Goal: Task Accomplishment & Management: Complete application form

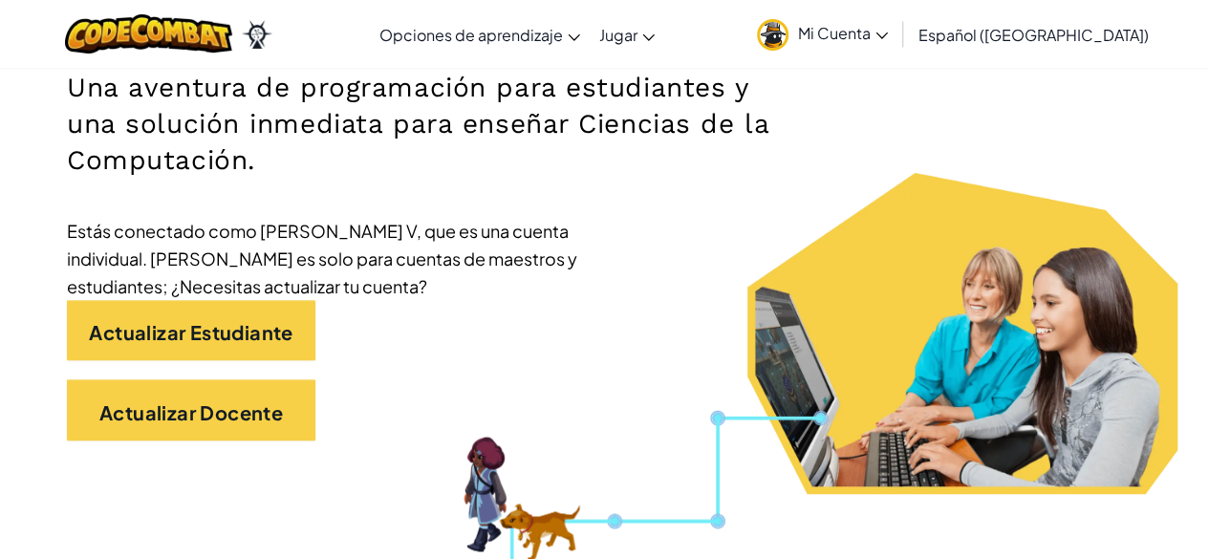
click at [429, 302] on div "Actualizar Estudiante" at bounding box center [604, 340] width 1075 height 80
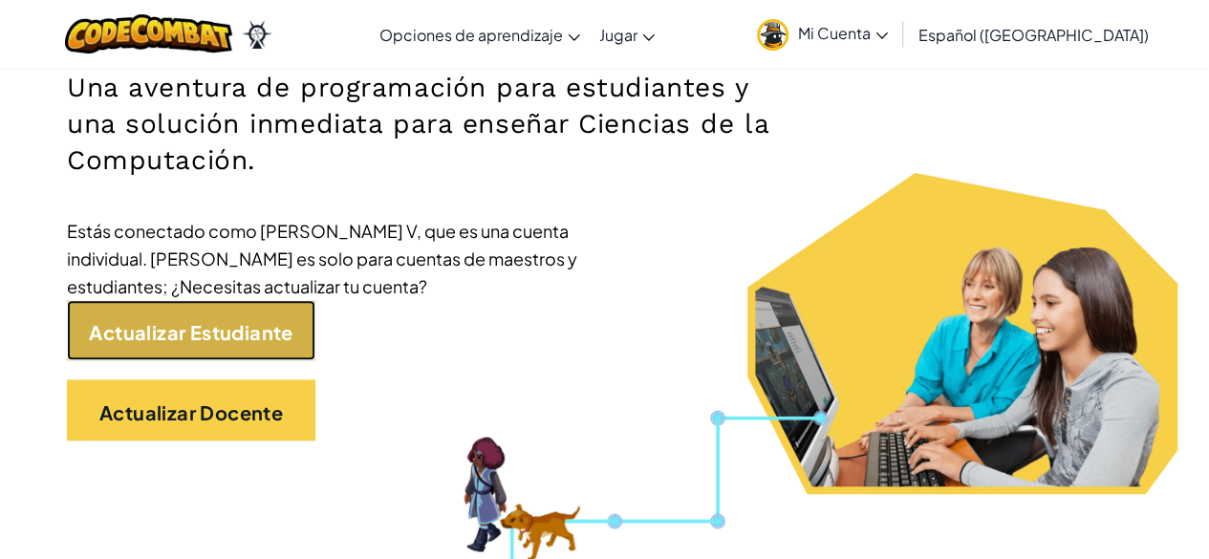
click at [229, 324] on font "Actualizar Estudiante" at bounding box center [190, 331] width 203 height 24
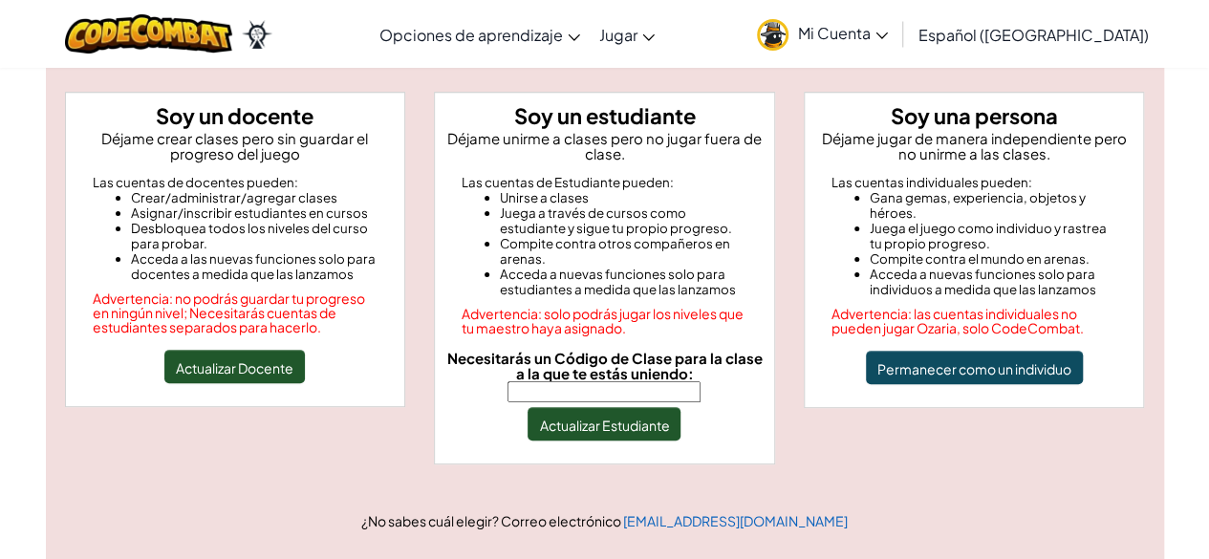
scroll to position [188, 0]
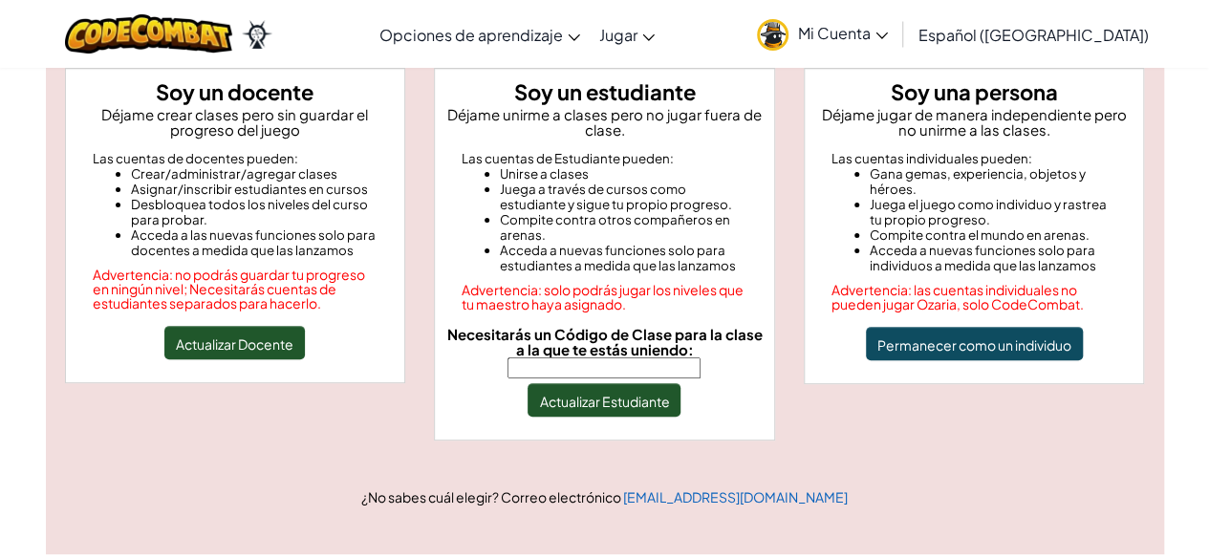
click at [583, 369] on input "Necesitarás un Código de Clase para la clase a la que te estás uniendo:" at bounding box center [603, 367] width 193 height 21
click at [585, 368] on input "RunYessSharp" at bounding box center [603, 367] width 193 height 21
type input "RunYesSharp"
click at [625, 395] on font "Actualizar Estudiante" at bounding box center [604, 401] width 130 height 17
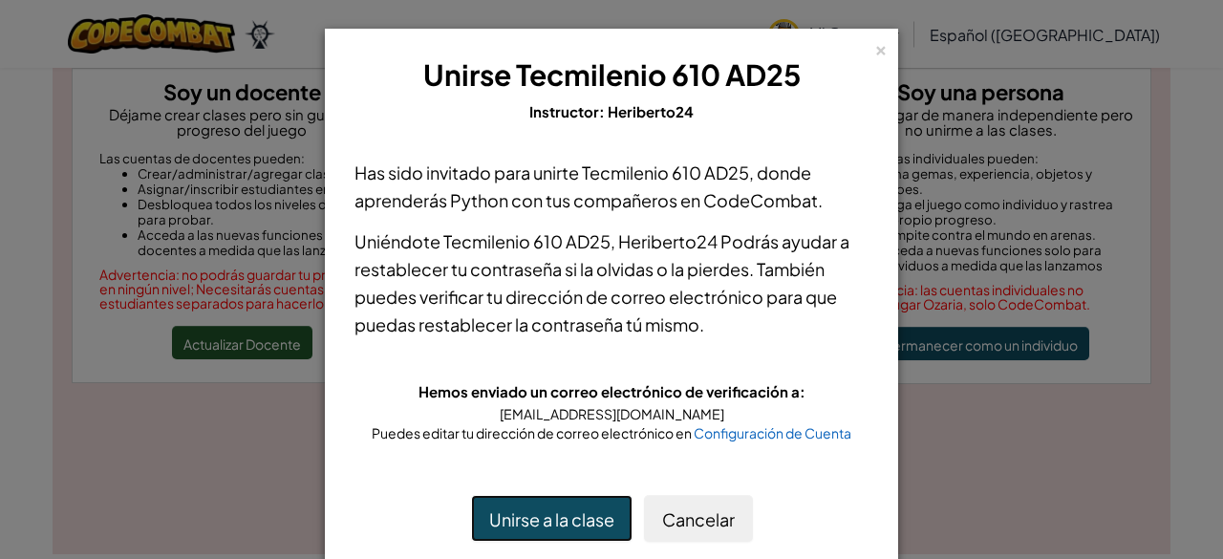
click at [527, 514] on font "Unirse a la clase" at bounding box center [551, 519] width 125 height 22
click at [554, 503] on button "Unirse a la clase" at bounding box center [551, 518] width 161 height 47
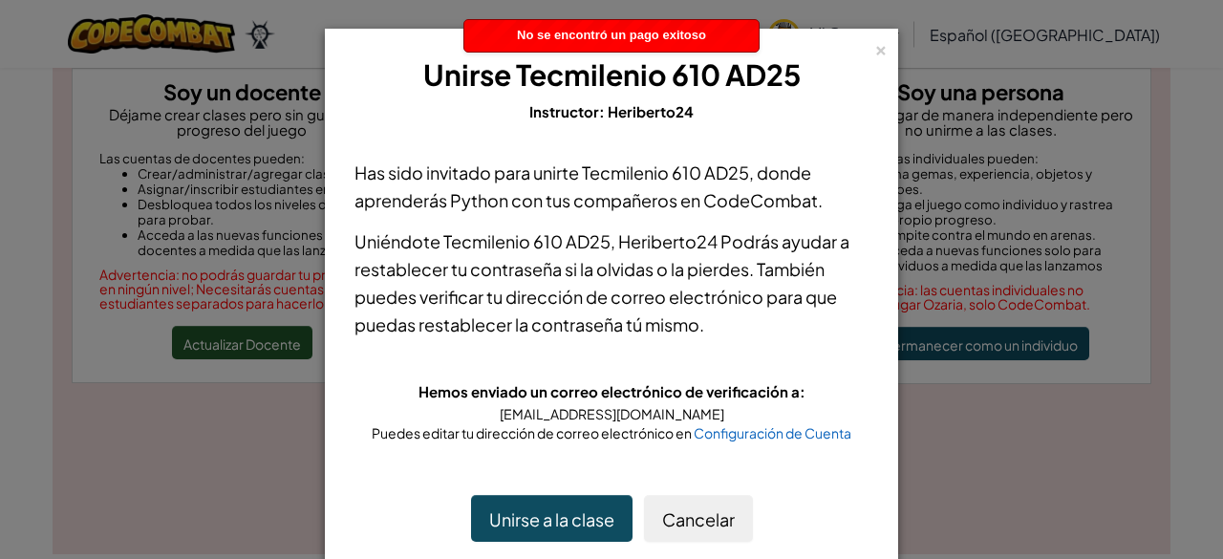
click at [863, 51] on div "× Unirse Tecmilenio 610 AD25 Instructor: Heriberto24" at bounding box center [611, 89] width 552 height 100
click at [874, 50] on font "×" at bounding box center [880, 47] width 13 height 26
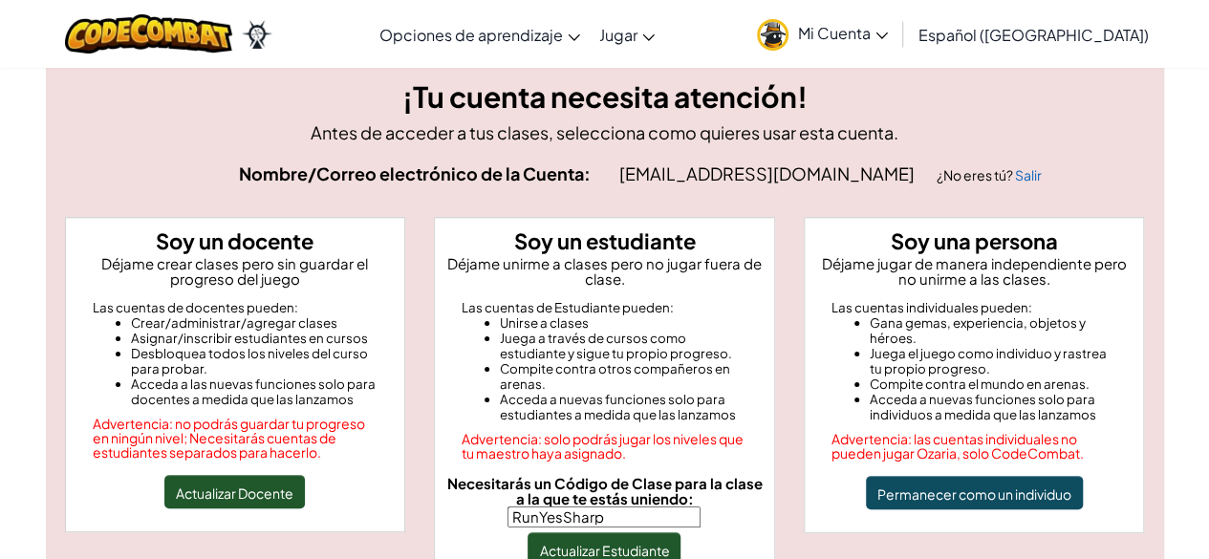
scroll to position [36, 0]
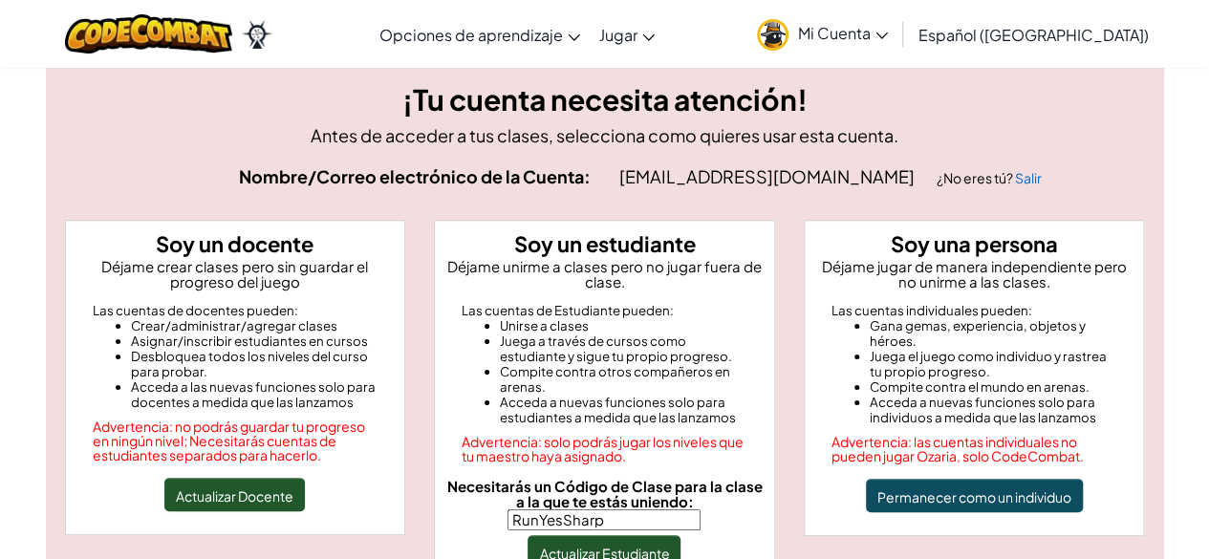
click at [888, 28] on span "Mi Cuenta" at bounding box center [843, 33] width 90 height 20
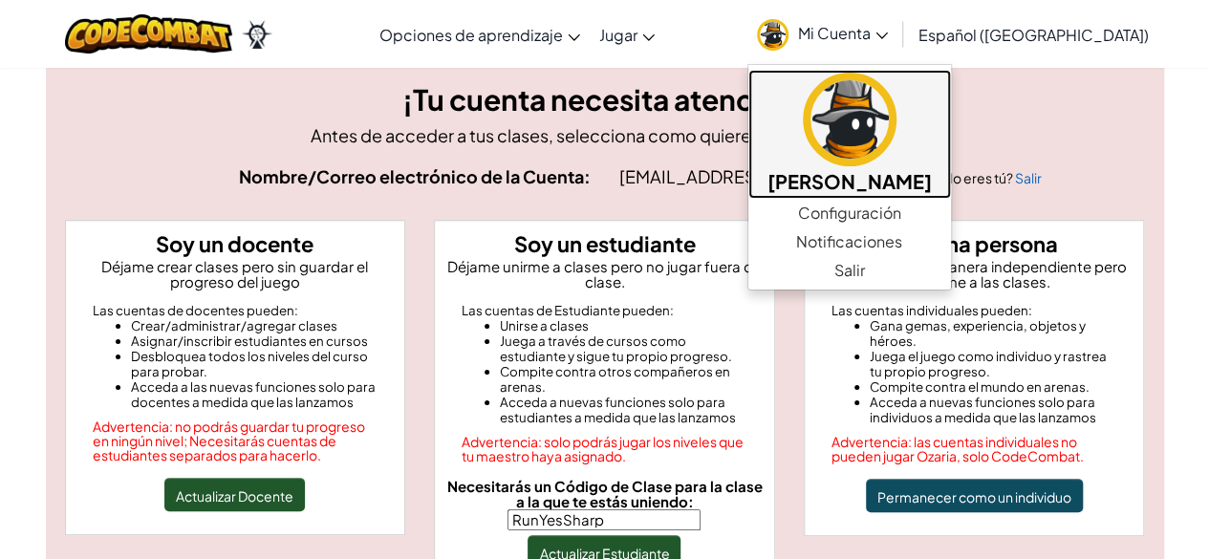
click at [896, 142] on img at bounding box center [849, 120] width 94 height 94
